Goal: Task Accomplishment & Management: Manage account settings

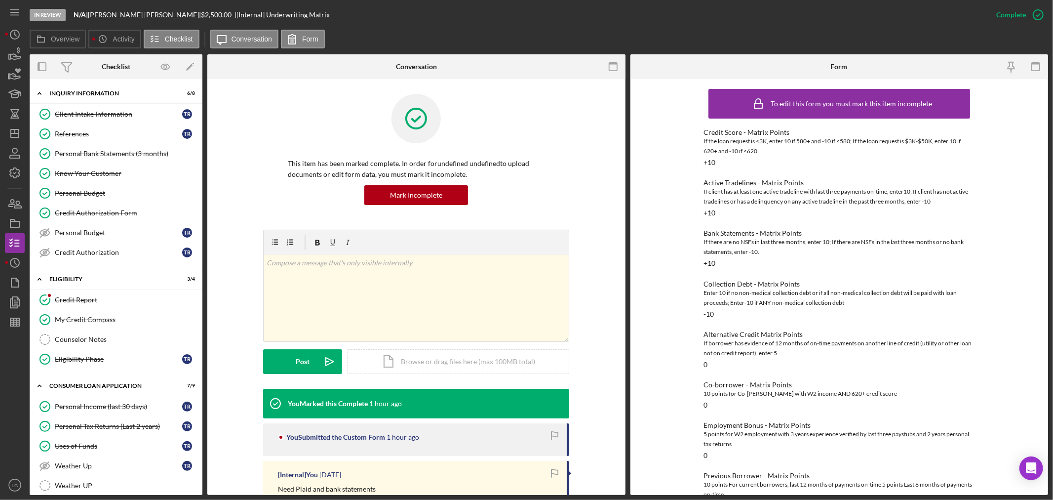
scroll to position [158, 0]
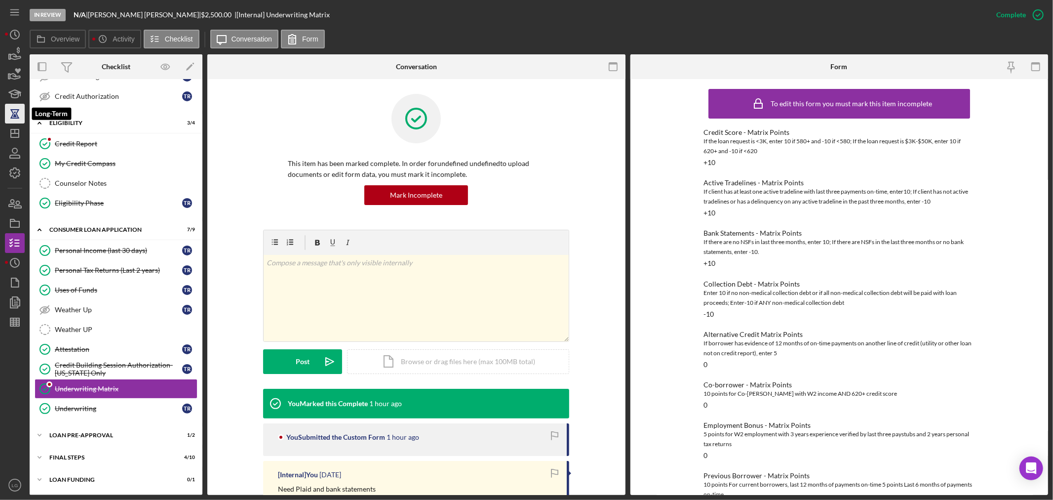
click at [18, 122] on icon "button" at bounding box center [14, 113] width 25 height 25
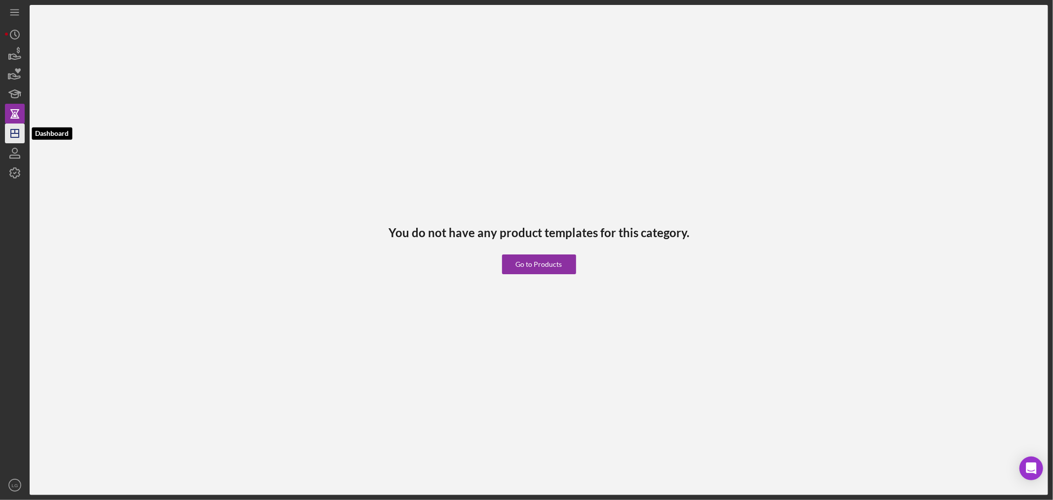
click at [18, 136] on icon "Icon/Dashboard" at bounding box center [14, 133] width 25 height 25
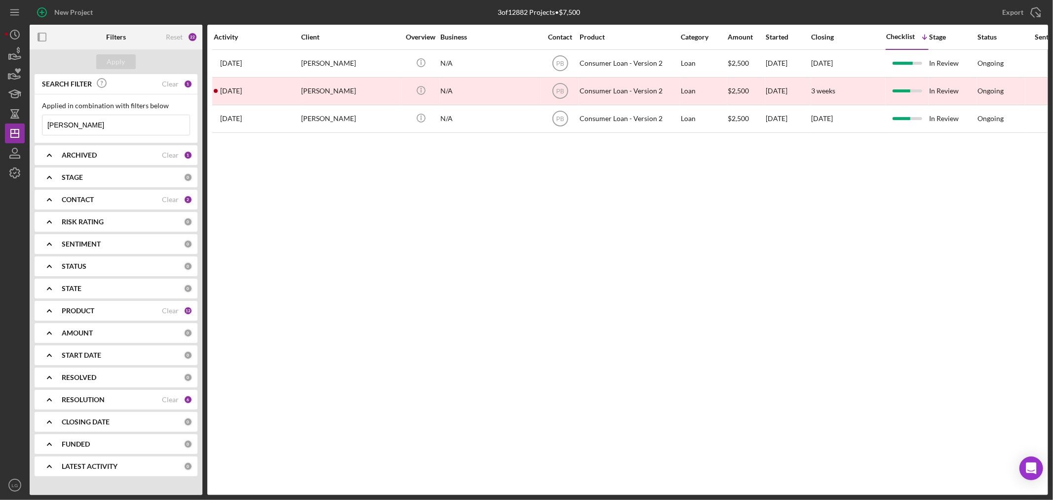
click at [73, 125] on input "[PERSON_NAME]" at bounding box center [115, 125] width 147 height 20
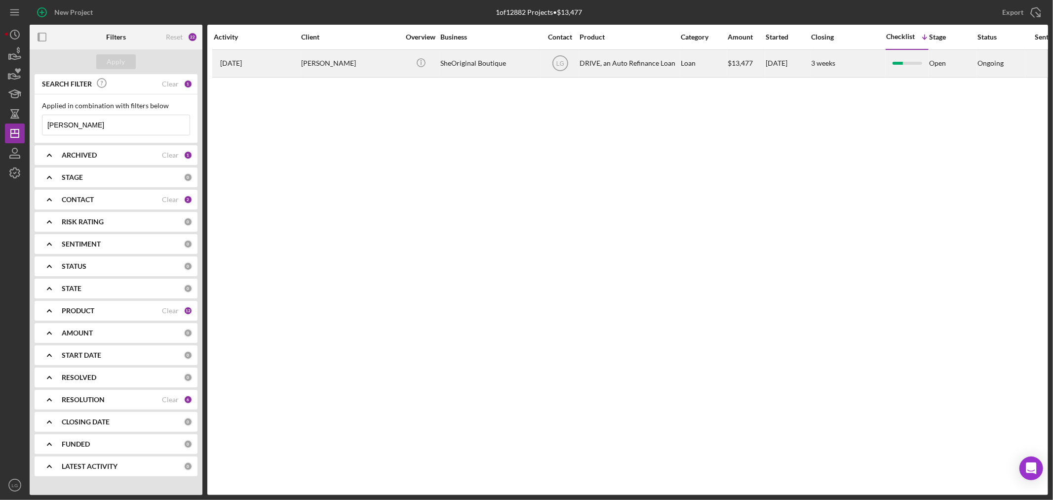
type input "[PERSON_NAME]"
click at [298, 61] on div "[DATE] [PERSON_NAME]" at bounding box center [257, 63] width 86 height 26
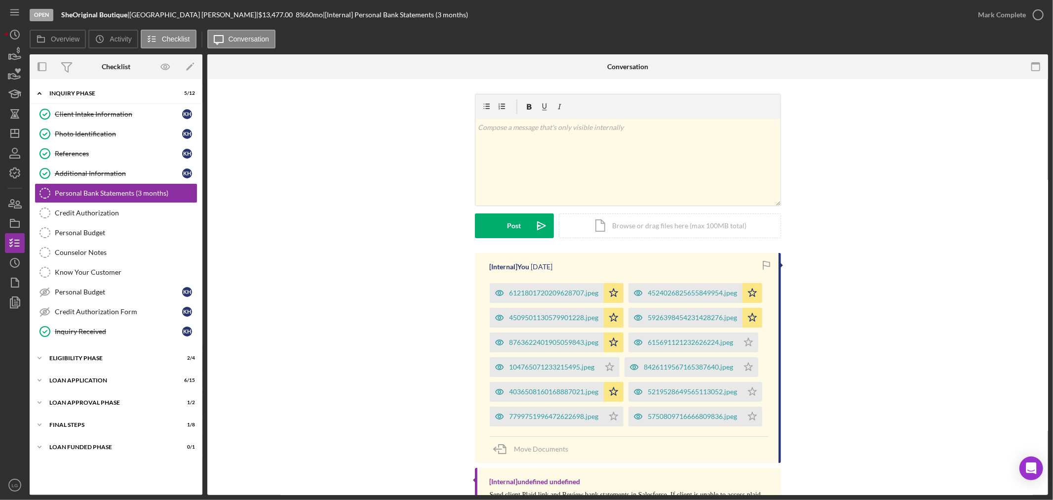
click at [102, 392] on div "Icon/Expander Inquiry Phase 5 / 12 Client Intake Information Client Intake Info…" at bounding box center [116, 287] width 173 height 406
click at [111, 383] on div "Loan Application" at bounding box center [119, 380] width 141 height 6
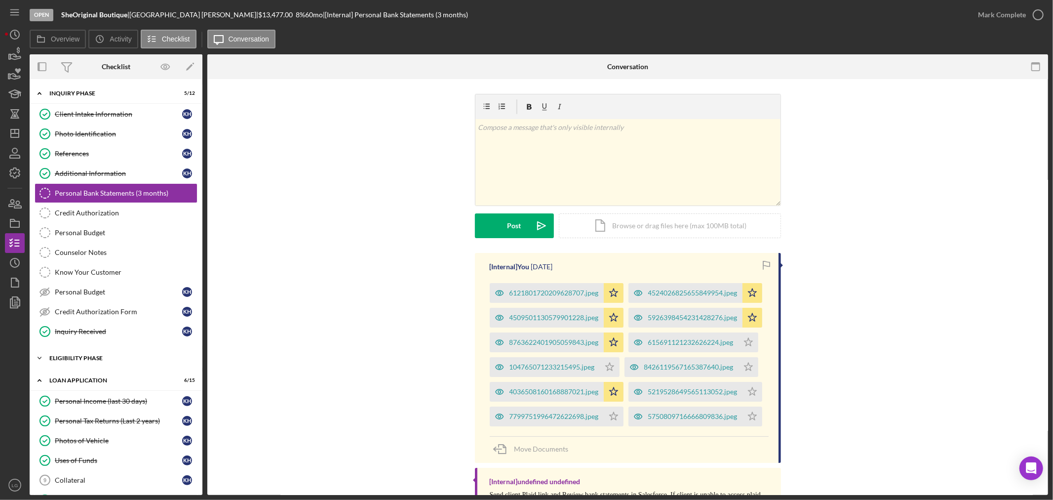
click at [94, 357] on div "Eligibility Phase" at bounding box center [119, 358] width 141 height 6
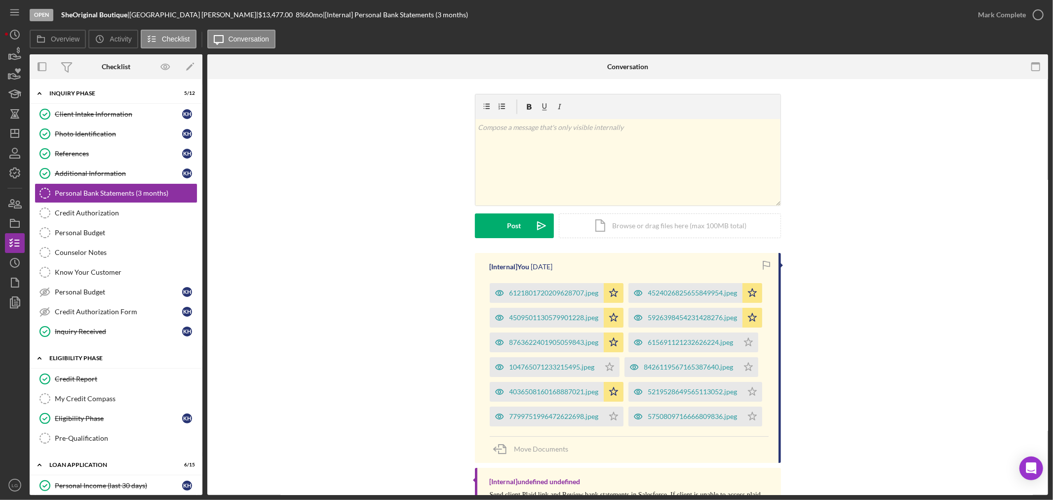
scroll to position [164, 0]
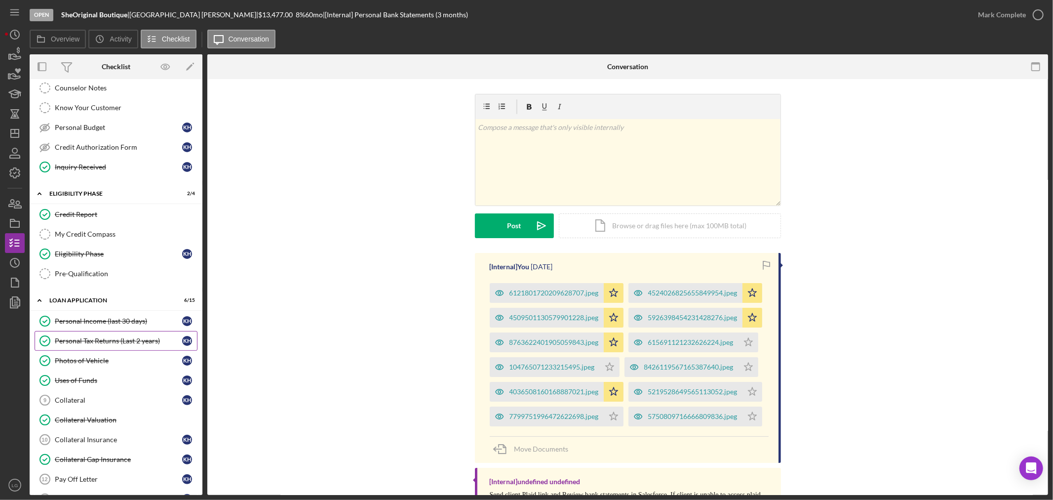
click at [92, 342] on div "Personal Tax Returns (Last 2 years)" at bounding box center [118, 341] width 127 height 8
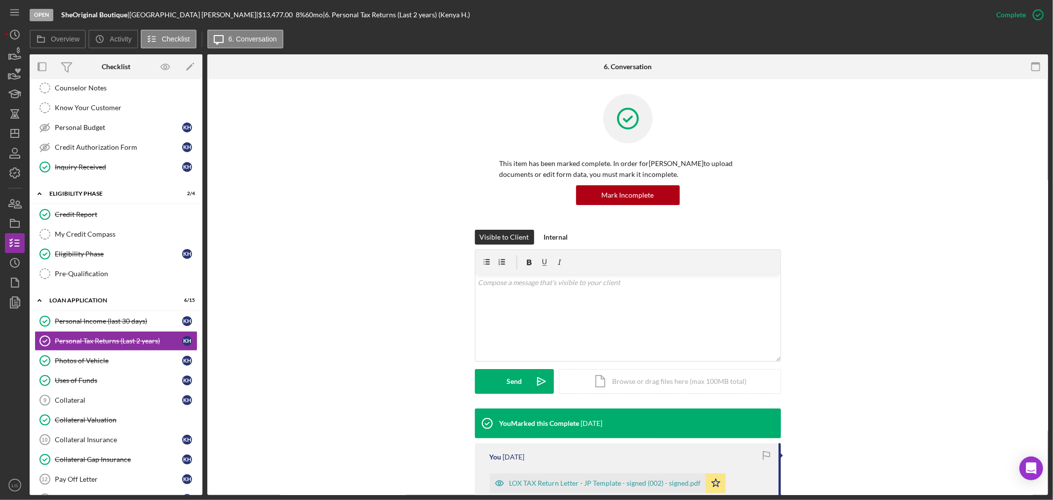
scroll to position [164, 0]
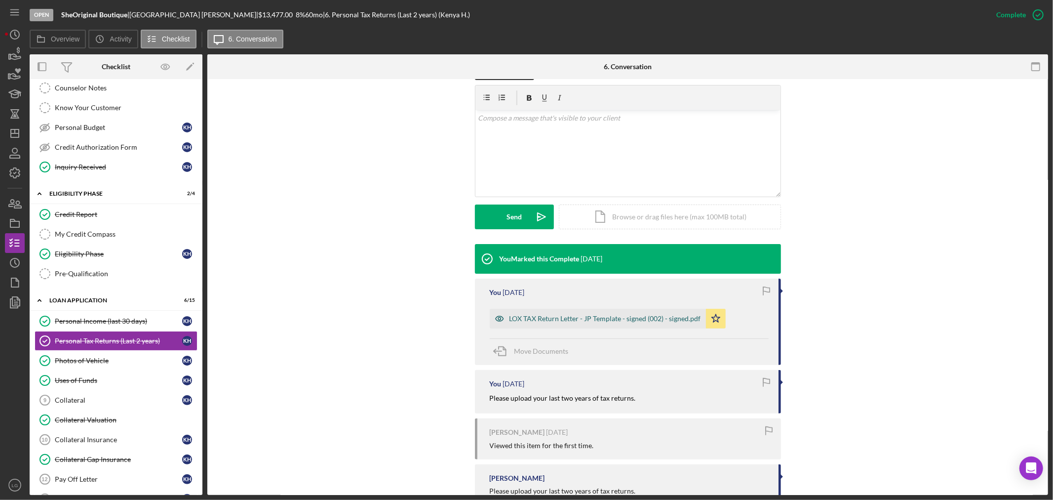
click at [604, 317] on div "LOX TAX Return Letter - JP Template - signed (002) - signed.pdf" at bounding box center [606, 319] width 192 height 8
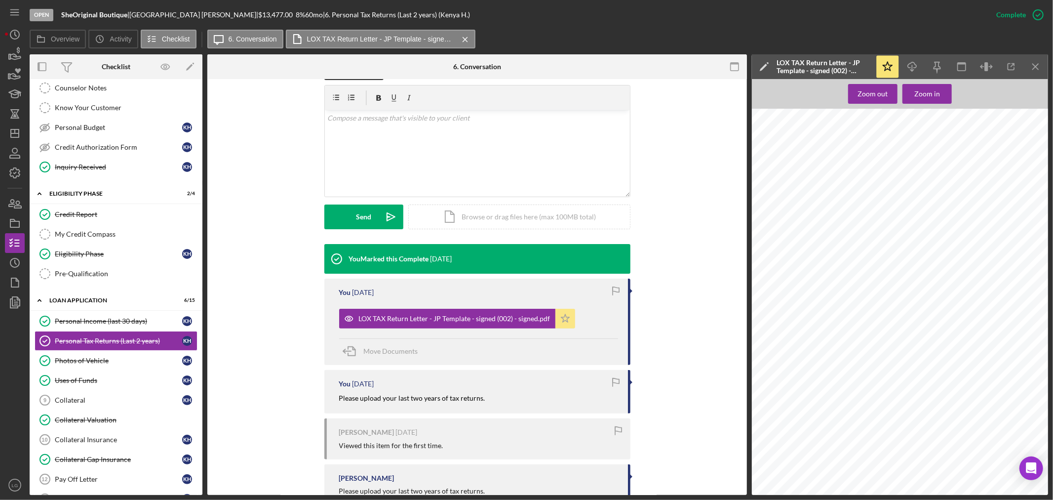
click at [559, 320] on icon "Icon/Star" at bounding box center [566, 319] width 20 height 20
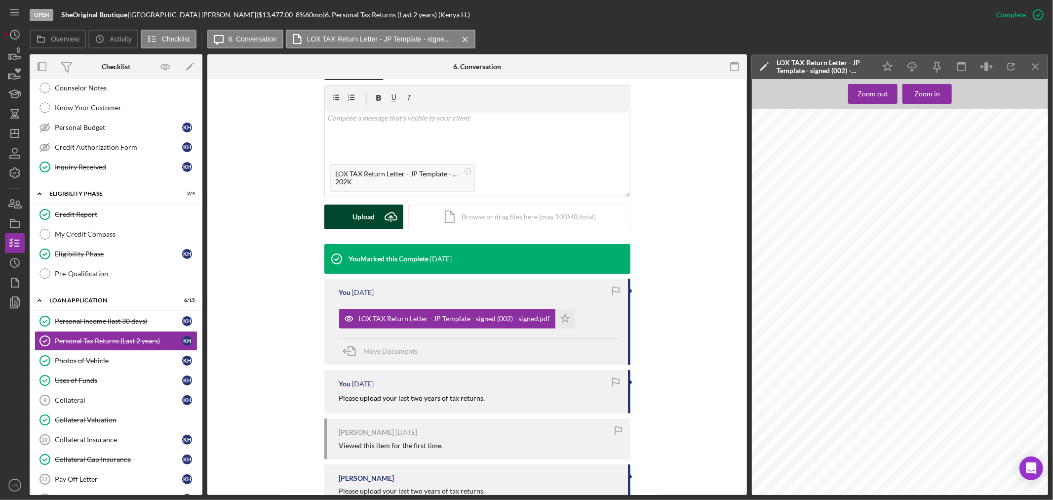
click at [356, 221] on div "Upload" at bounding box center [364, 216] width 22 height 25
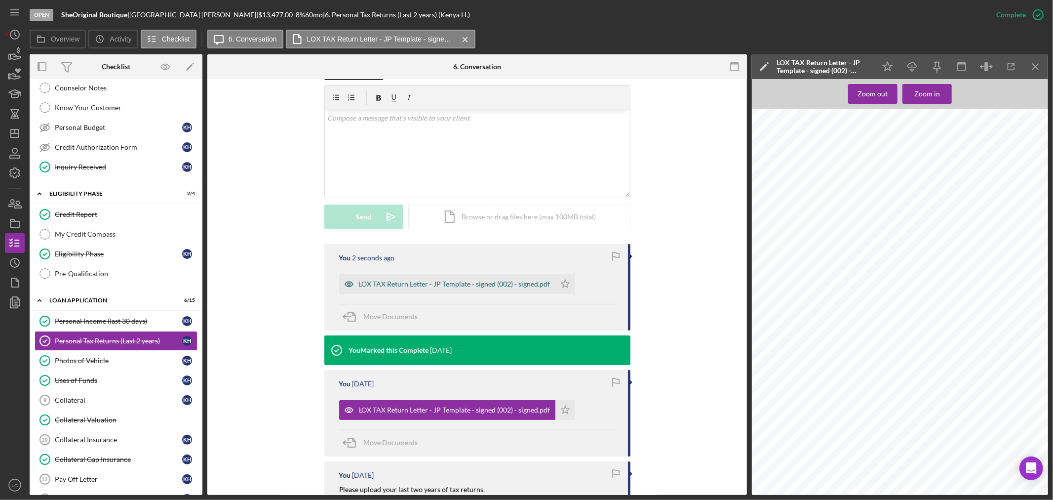
click at [500, 274] on div "LOX TAX Return Letter - JP Template - signed (002) - signed.pdf" at bounding box center [447, 284] width 216 height 20
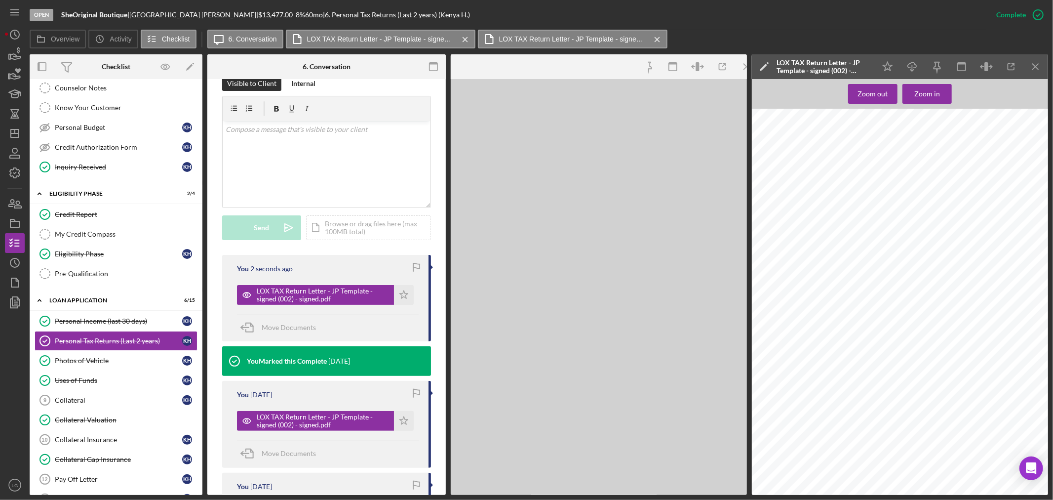
scroll to position [175, 0]
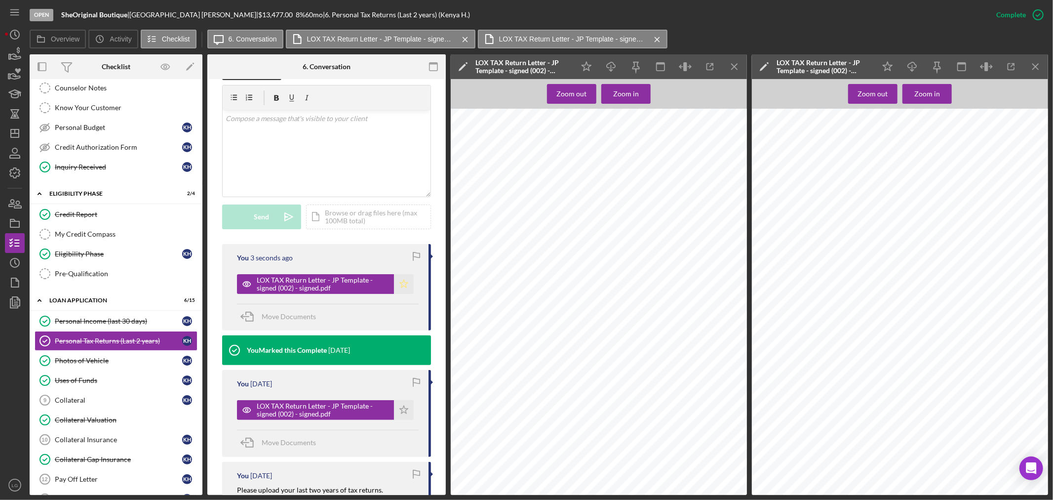
click at [405, 283] on polygon "button" at bounding box center [404, 283] width 8 height 8
click at [78, 463] on div "Collateral Gap Insurance" at bounding box center [118, 459] width 127 height 8
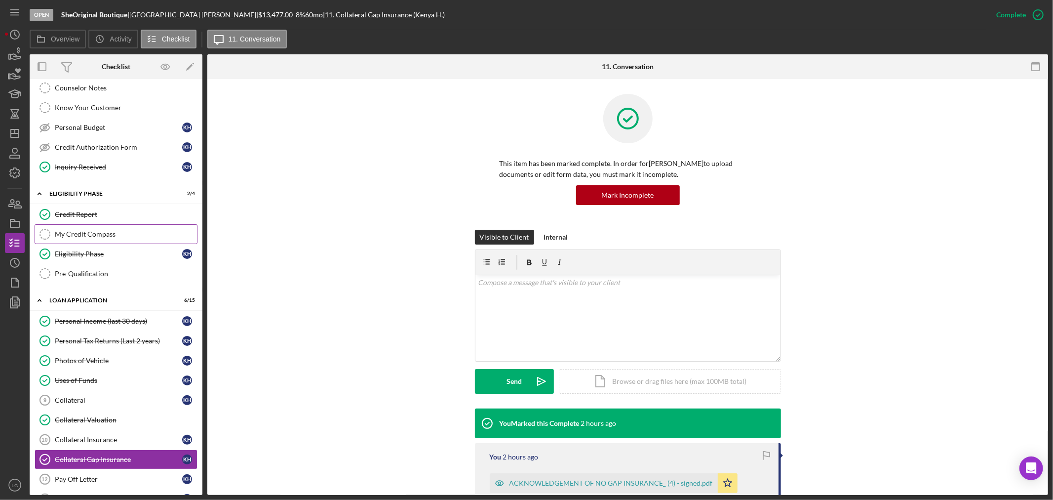
click at [95, 226] on link "My Credit Compass My Credit Compass" at bounding box center [116, 234] width 163 height 20
